Goal: Information Seeking & Learning: Learn about a topic

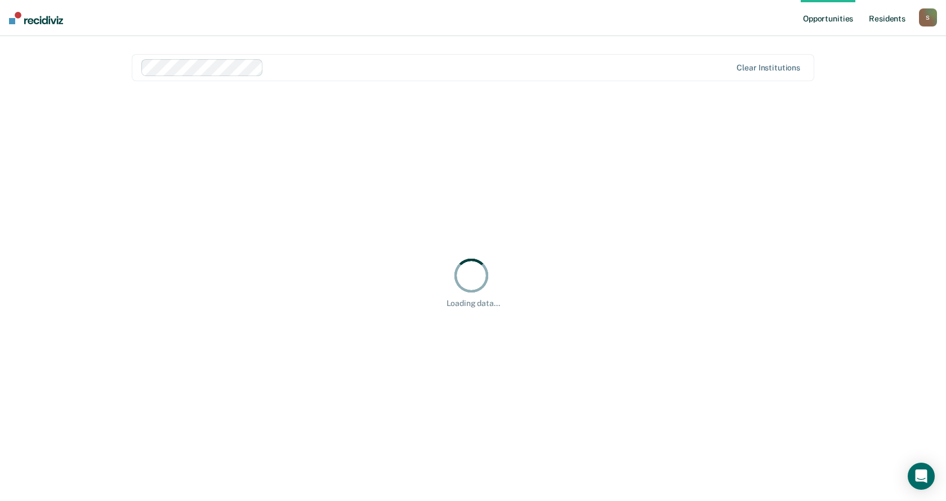
click at [886, 12] on link "Resident s" at bounding box center [887, 18] width 41 height 36
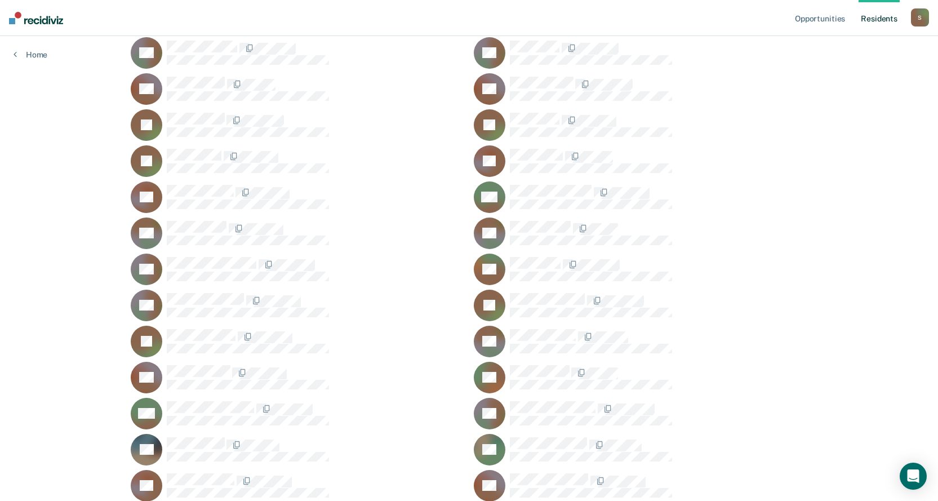
scroll to position [12735, 0]
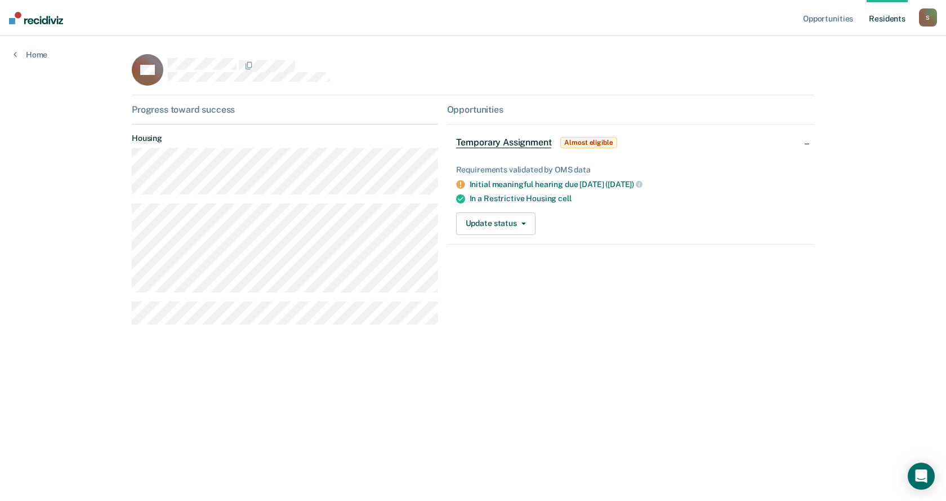
click at [888, 17] on link "Resident s" at bounding box center [887, 18] width 41 height 36
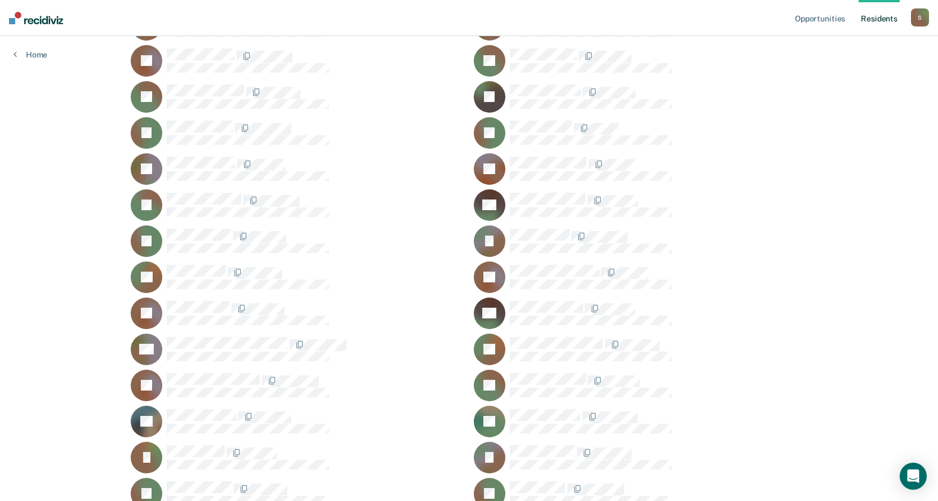
scroll to position [7146, 0]
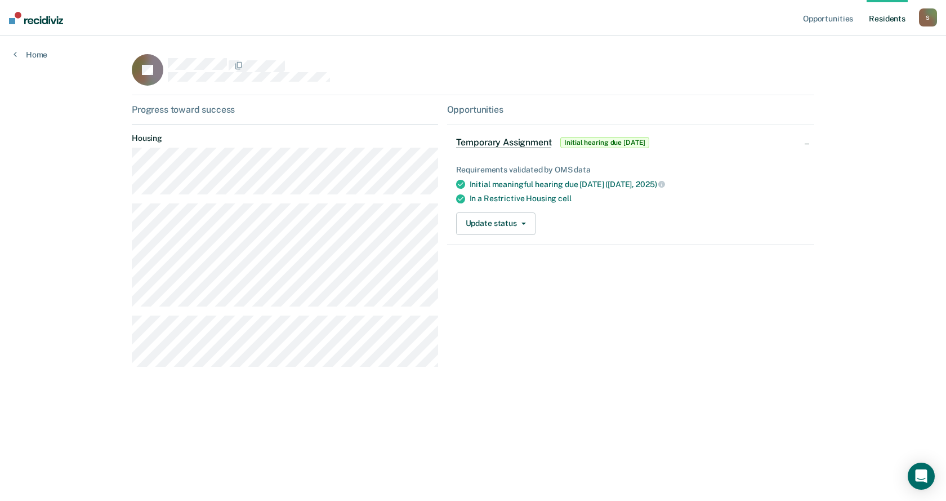
click at [887, 15] on link "Resident s" at bounding box center [887, 18] width 41 height 36
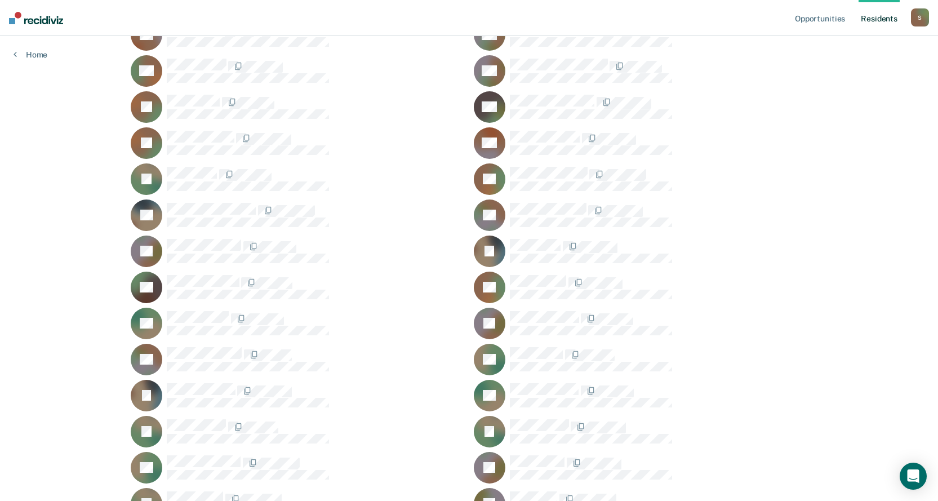
scroll to position [7782, 0]
